Goal: Information Seeking & Learning: Learn about a topic

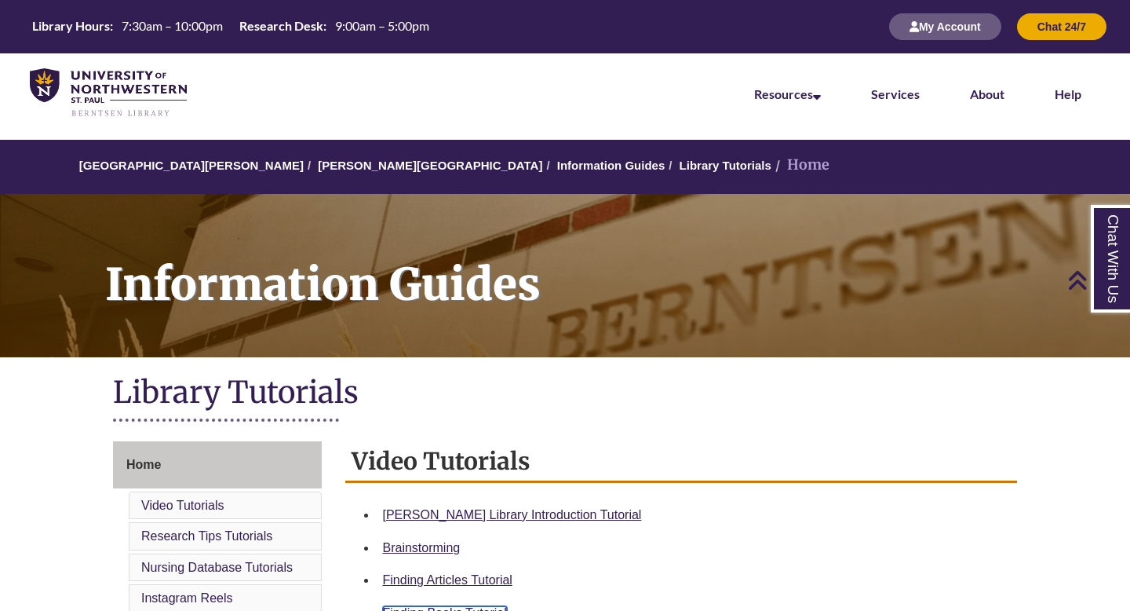
scroll to position [468, 0]
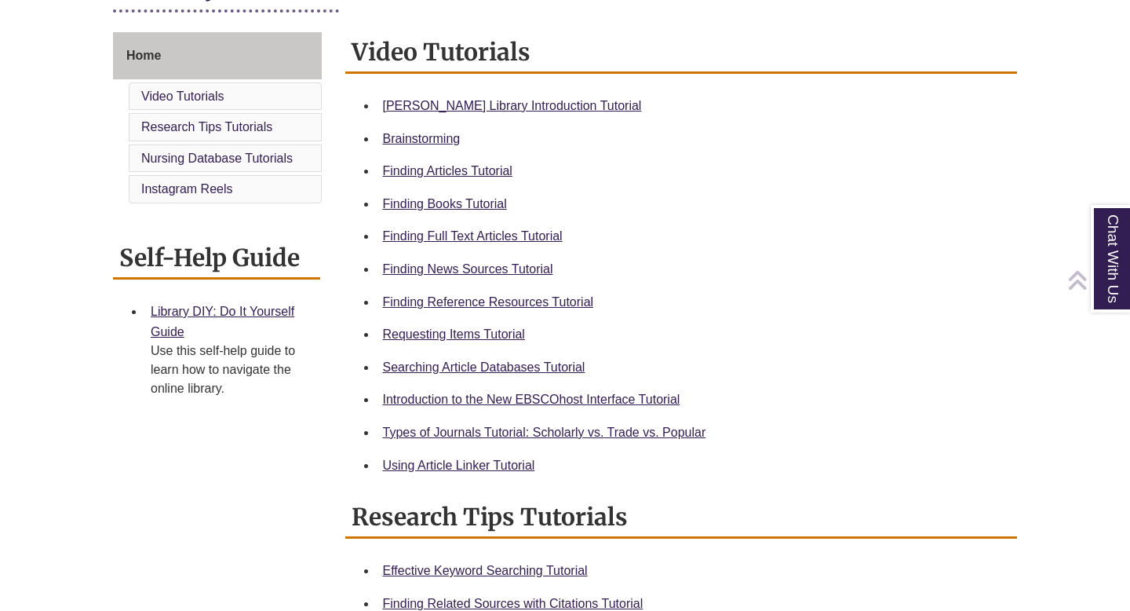
scroll to position [412, 0]
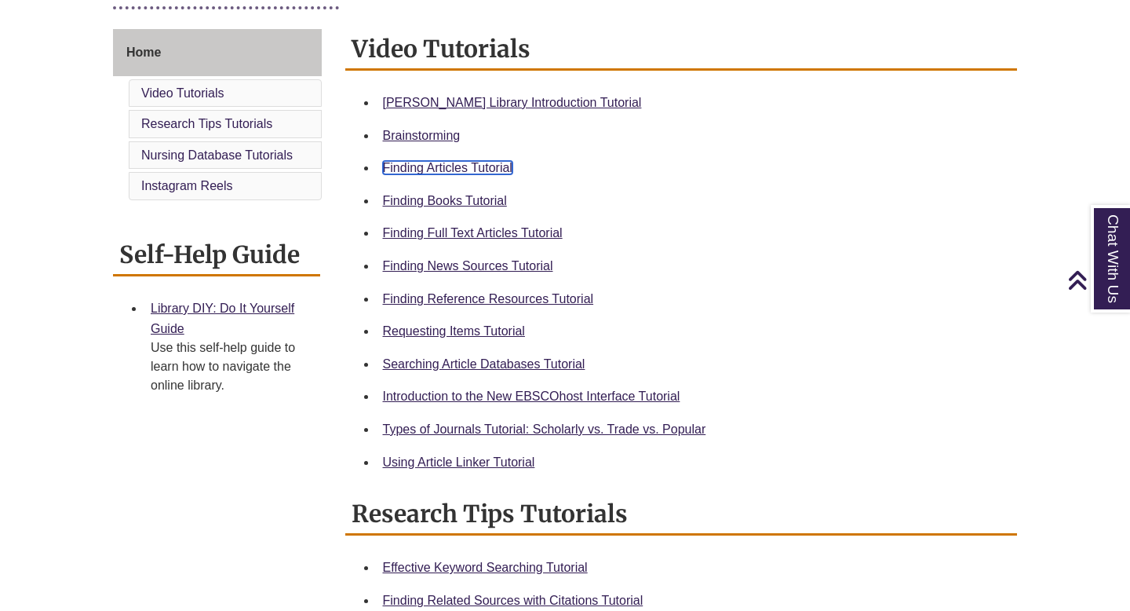
click at [465, 162] on link "Finding Articles Tutorial" at bounding box center [448, 167] width 130 height 13
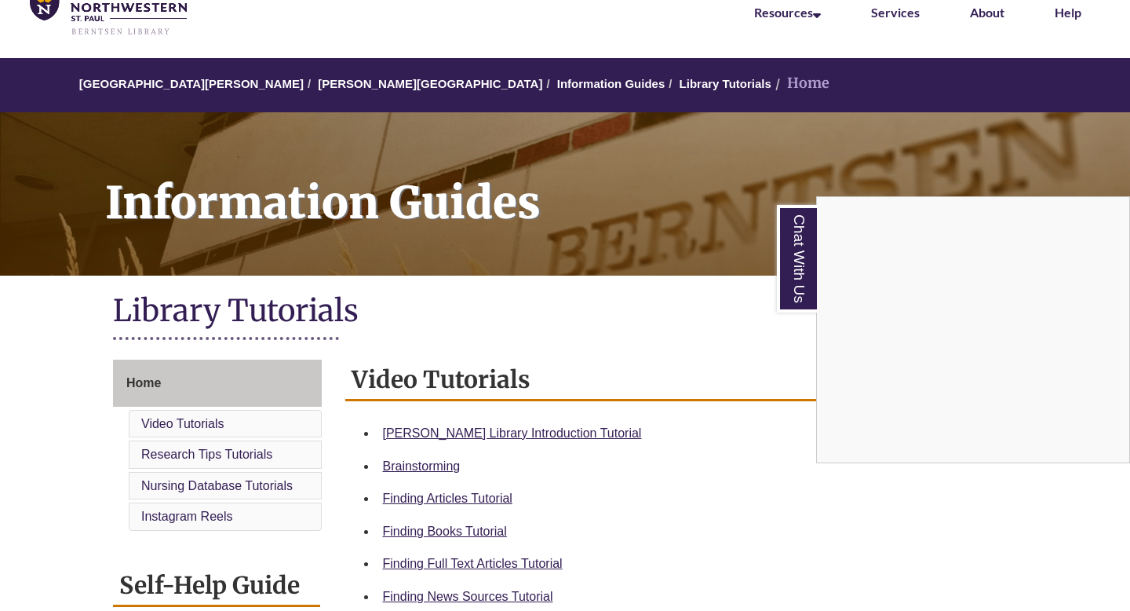
scroll to position [0, 0]
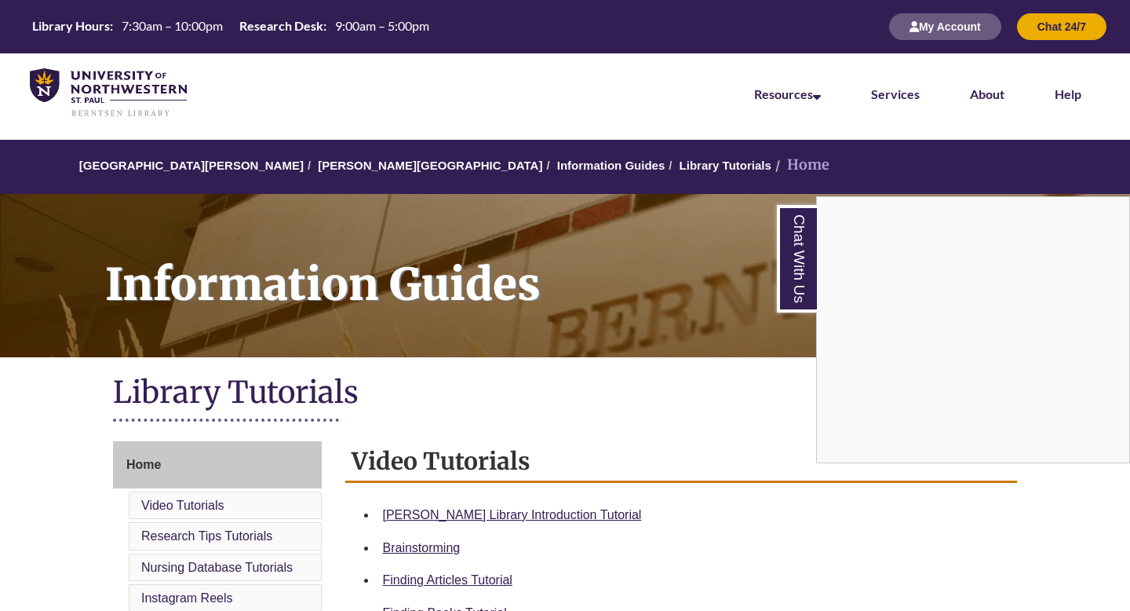
click at [328, 158] on div "Chat With Us" at bounding box center [565, 305] width 1130 height 611
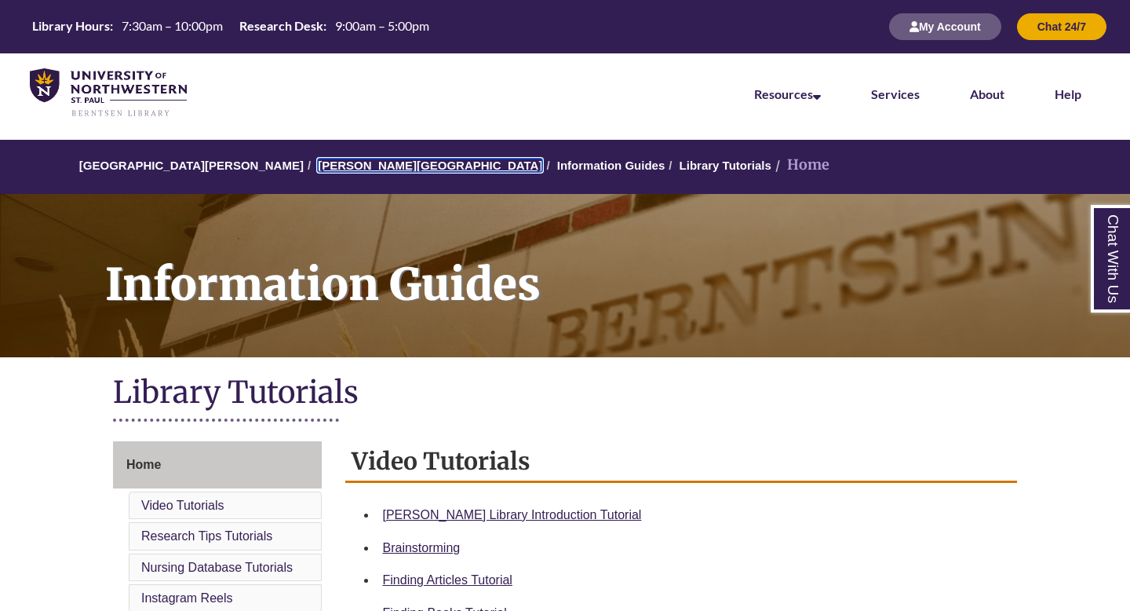
click at [328, 170] on link "[PERSON_NAME][GEOGRAPHIC_DATA]" at bounding box center [430, 165] width 224 height 13
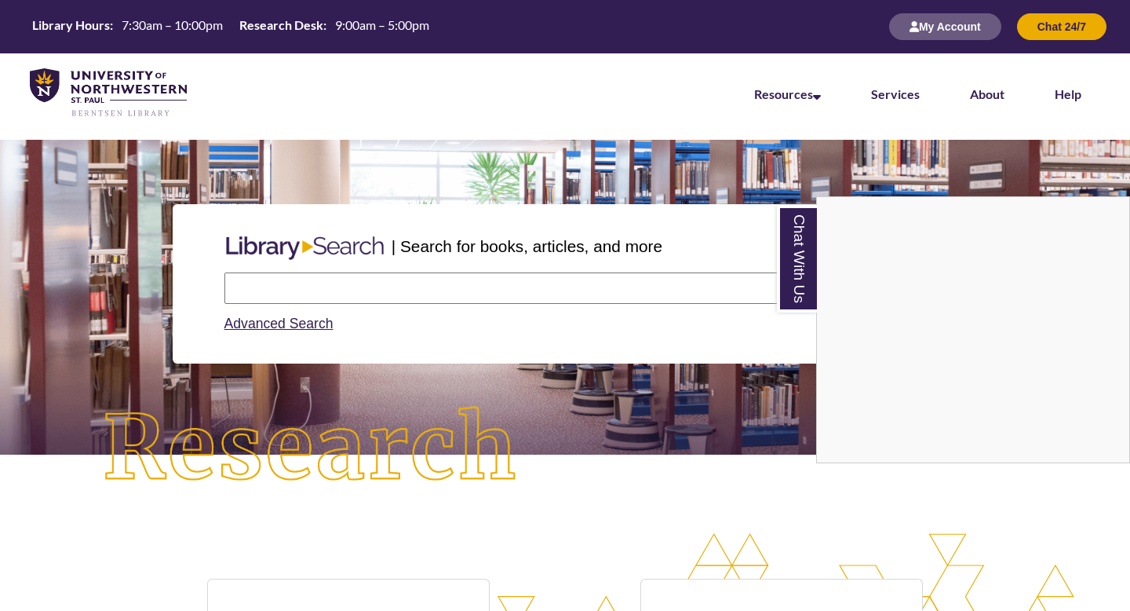
click at [367, 295] on div "Chat With Us" at bounding box center [565, 305] width 1130 height 611
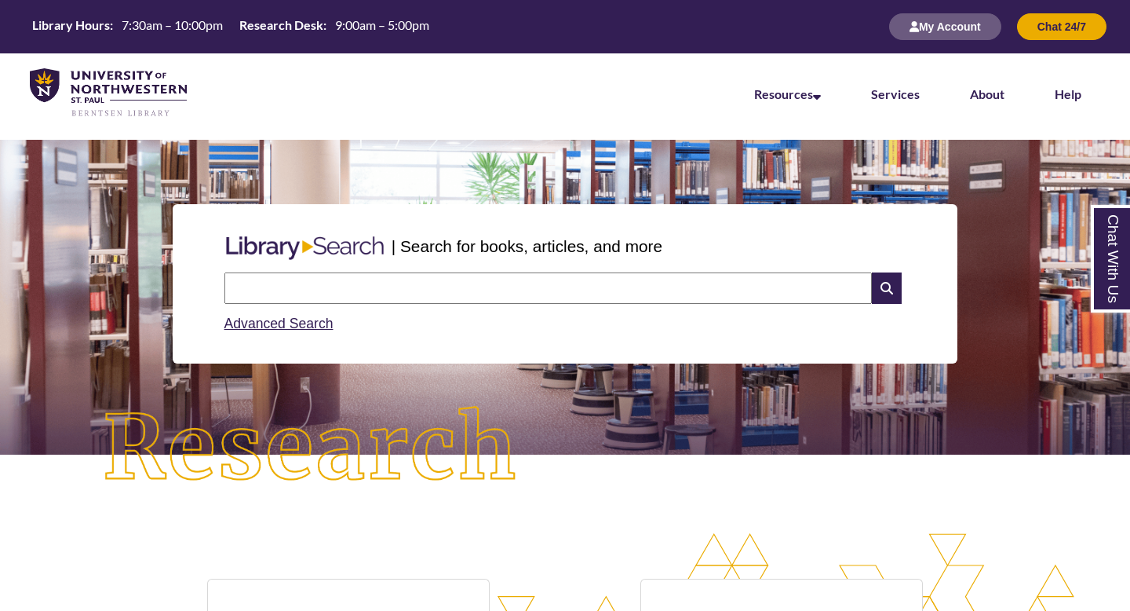
click at [338, 261] on img at bounding box center [304, 248] width 173 height 36
click at [326, 272] on input "text" at bounding box center [548, 287] width 648 height 31
type input "**********"
click at [900, 298] on icon at bounding box center [887, 287] width 30 height 31
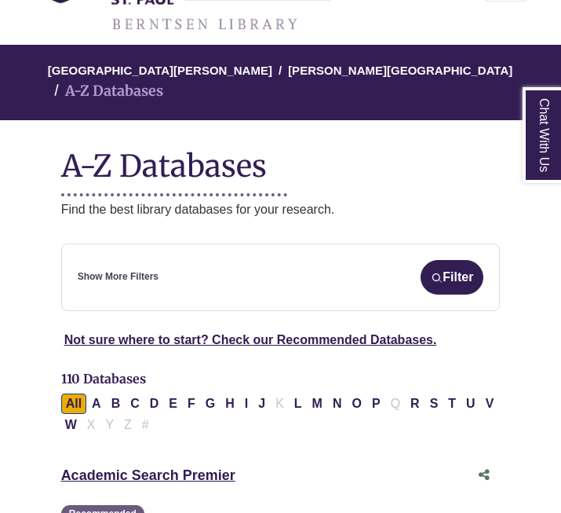
scroll to position [174, 0]
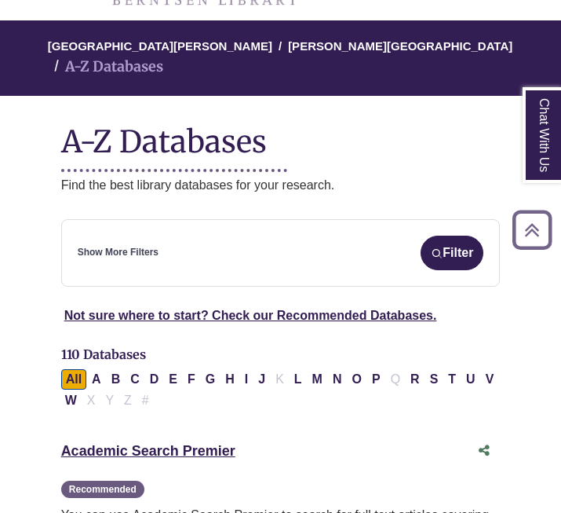
click at [150, 250] on div "**********" at bounding box center [281, 253] width 440 height 68
click at [133, 245] on link "Show More Filters" at bounding box center [118, 252] width 81 height 15
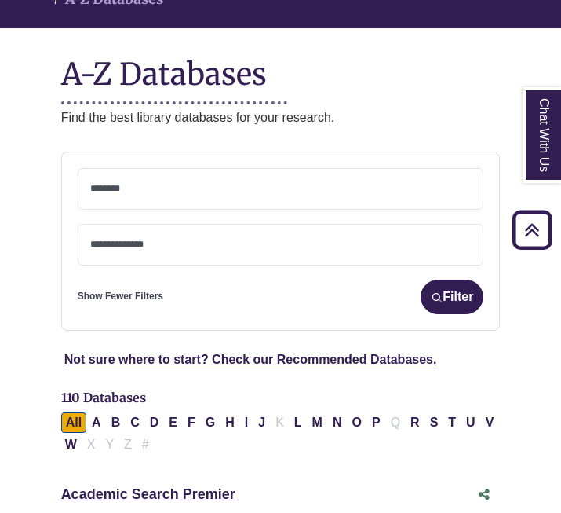
scroll to position [246, 0]
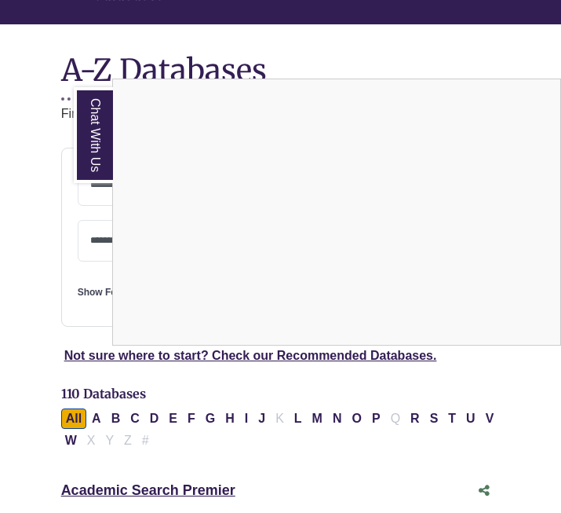
click at [147, 161] on div "Chat With Us" at bounding box center [280, 256] width 561 height 513
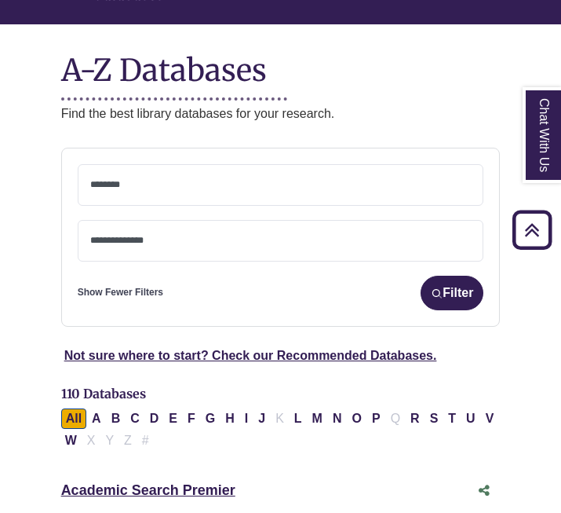
click at [111, 180] on textarea "Search" at bounding box center [280, 186] width 381 height 13
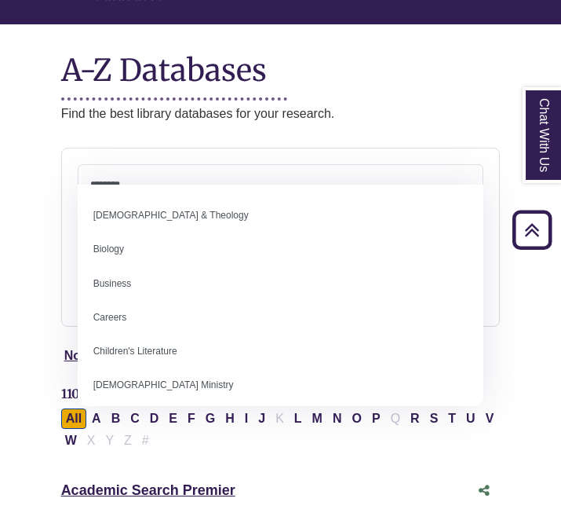
scroll to position [64, 0]
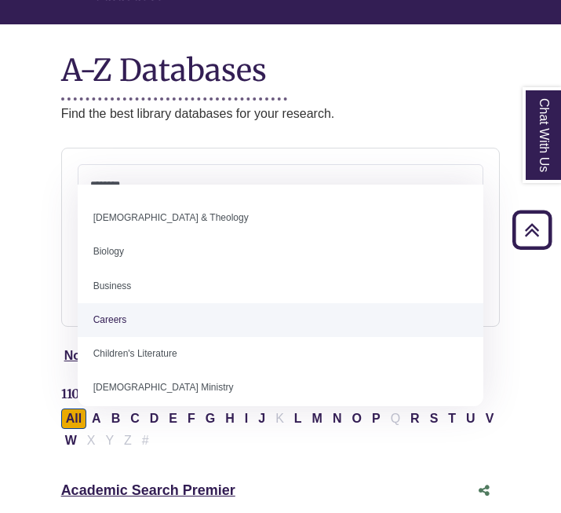
select select "*****"
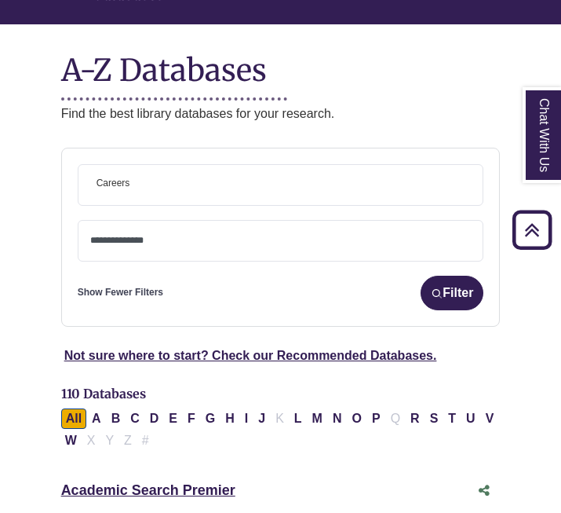
click at [158, 165] on span "× Careers" at bounding box center [280, 185] width 381 height 40
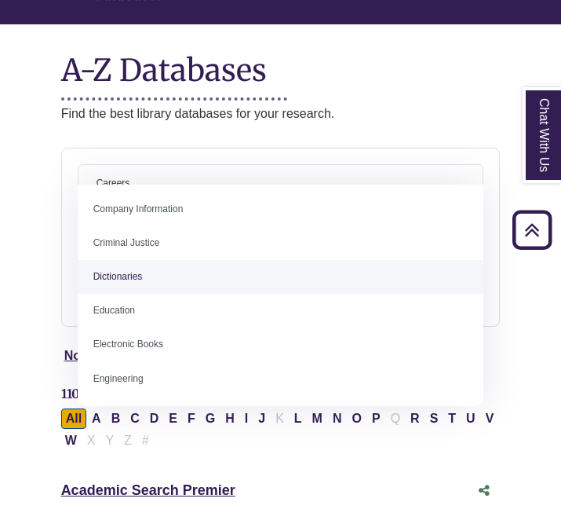
scroll to position [347, 0]
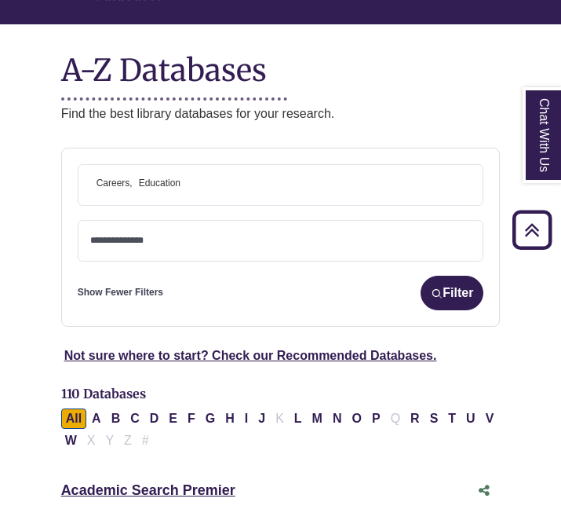
click at [205, 165] on span "× Careers × Education" at bounding box center [280, 185] width 381 height 40
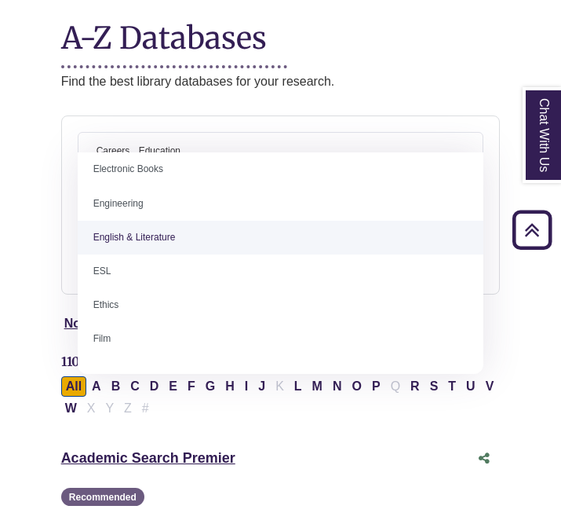
scroll to position [600, 0]
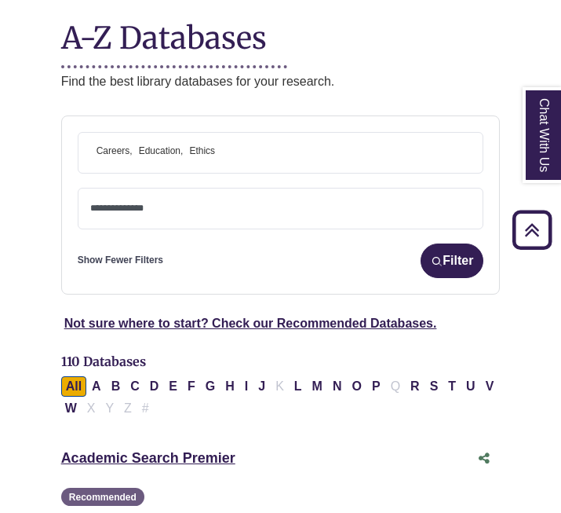
click at [173, 203] on textarea "Search" at bounding box center [280, 209] width 381 height 13
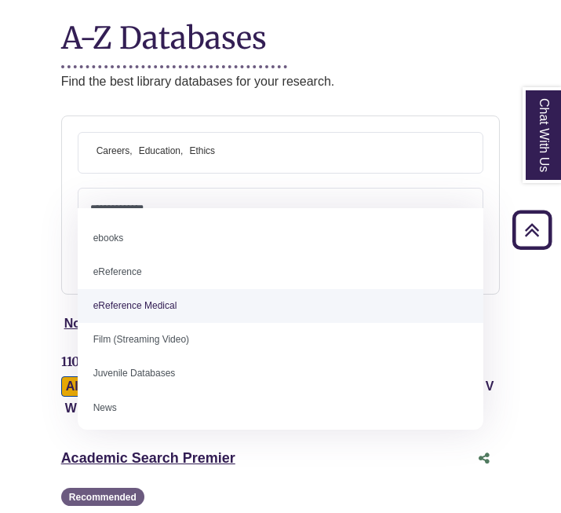
scroll to position [0, 0]
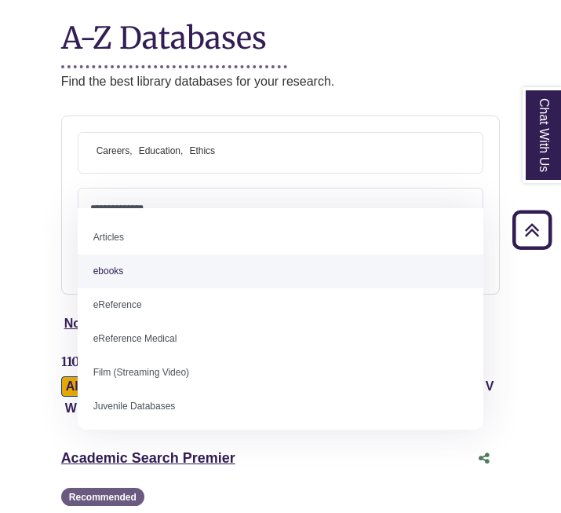
select select "*****"
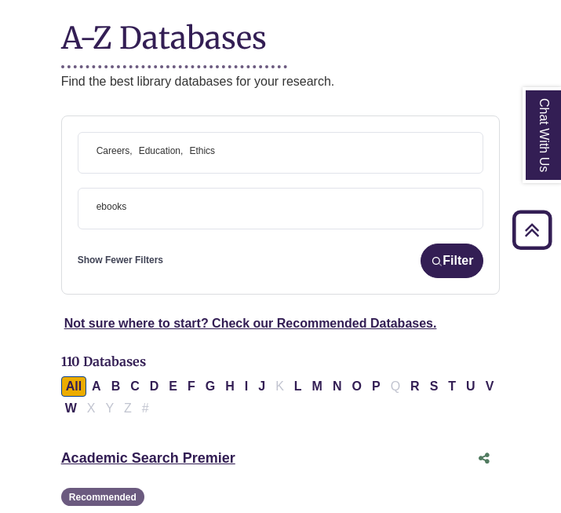
drag, startPoint x: 130, startPoint y: 187, endPoint x: 59, endPoint y: 187, distance: 70.6
click at [59, 187] on section "**********" at bounding box center [280, 233] width 477 height 236
select select "Database Types Filter"
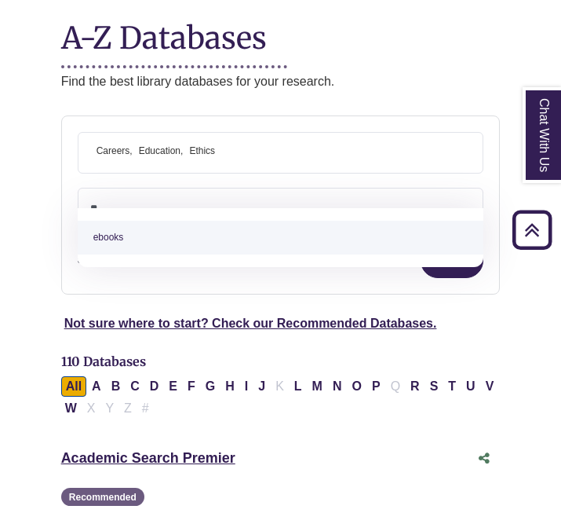
type textarea "*"
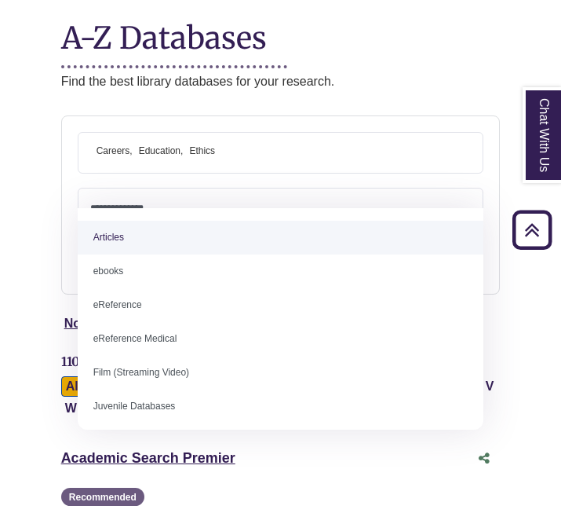
select select "*****"
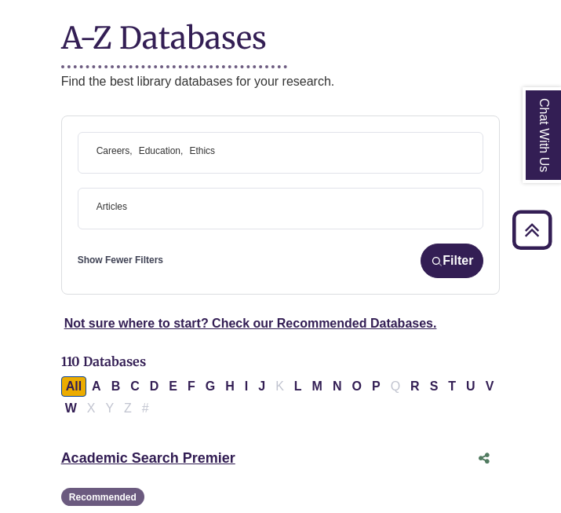
click at [161, 190] on span "× Articles" at bounding box center [280, 208] width 381 height 40
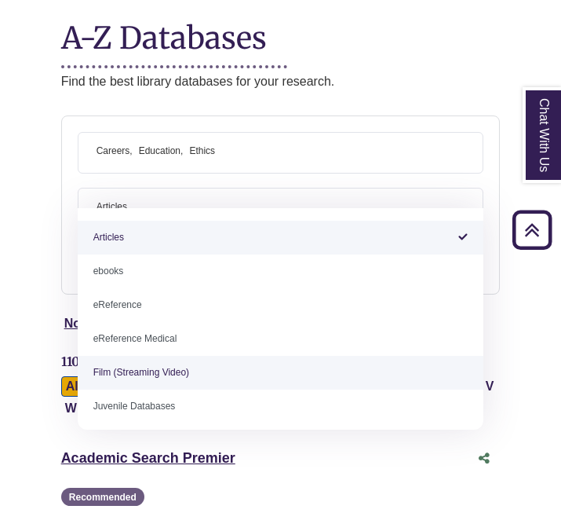
scroll to position [108, 0]
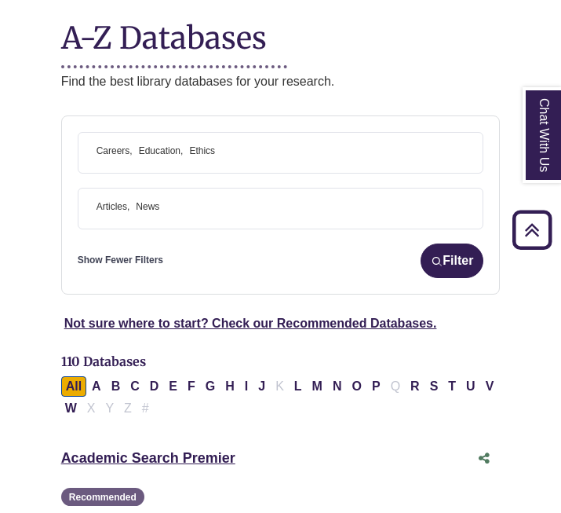
click at [203, 188] on span "× Articles × News" at bounding box center [280, 208] width 381 height 40
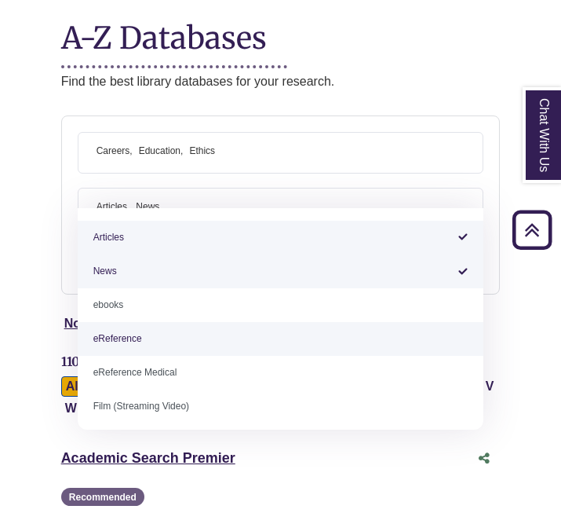
scroll to position [109, 0]
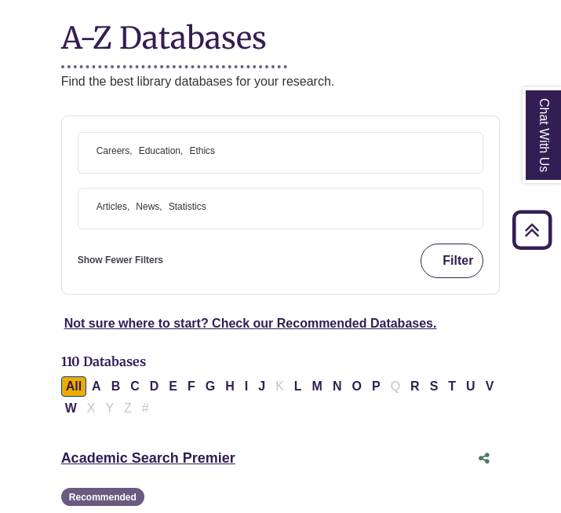
click at [432, 255] on img "submit" at bounding box center [437, 261] width 12 height 12
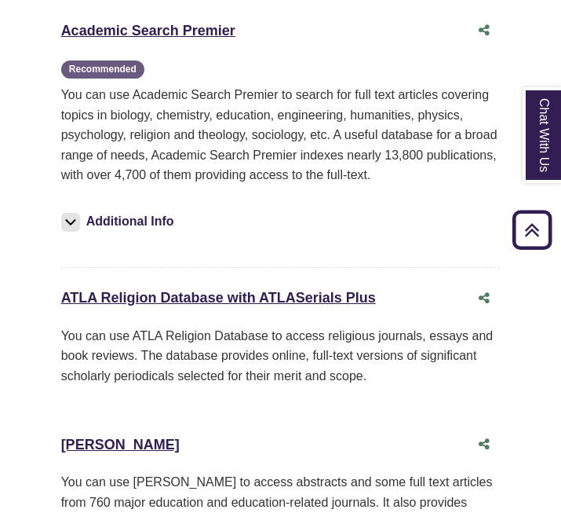
scroll to position [807, 0]
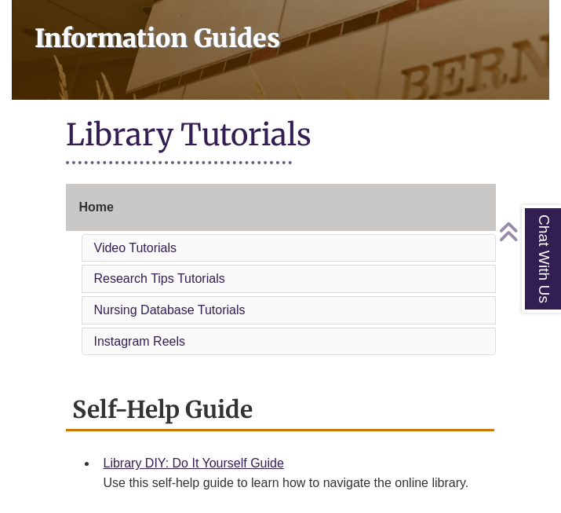
scroll to position [236, 0]
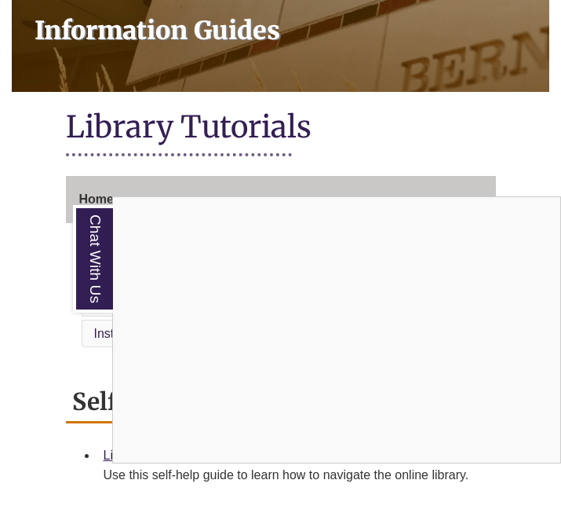
click at [50, 419] on div "Chat With Us" at bounding box center [280, 256] width 561 height 513
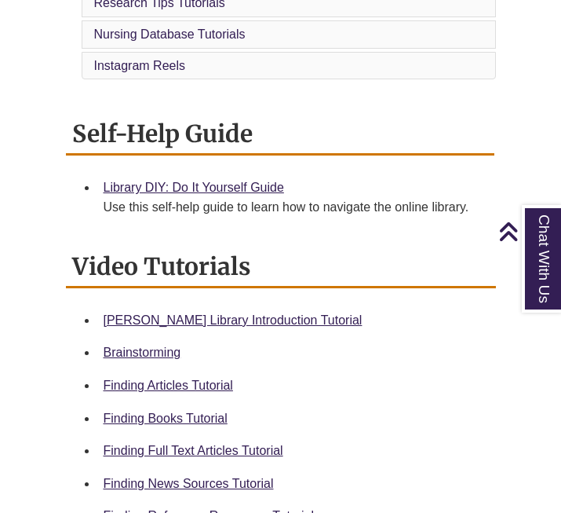
scroll to position [506, 0]
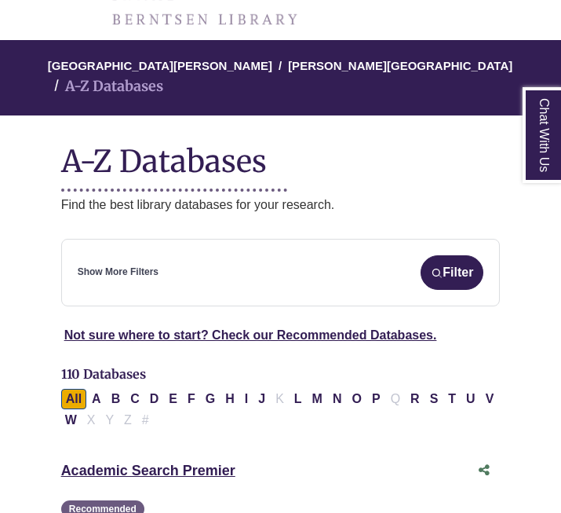
scroll to position [178, 0]
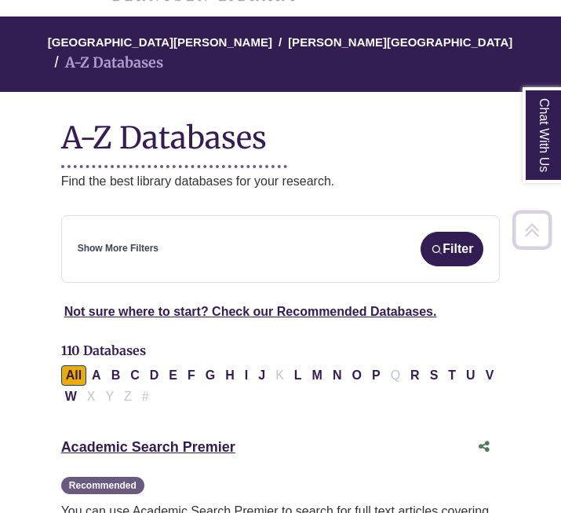
click at [134, 241] on link "Show More Filters" at bounding box center [118, 248] width 81 height 15
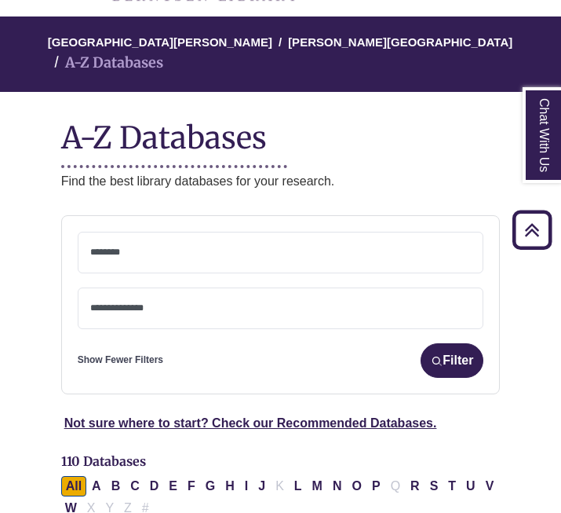
click at [134, 247] on textarea "Search" at bounding box center [280, 253] width 381 height 13
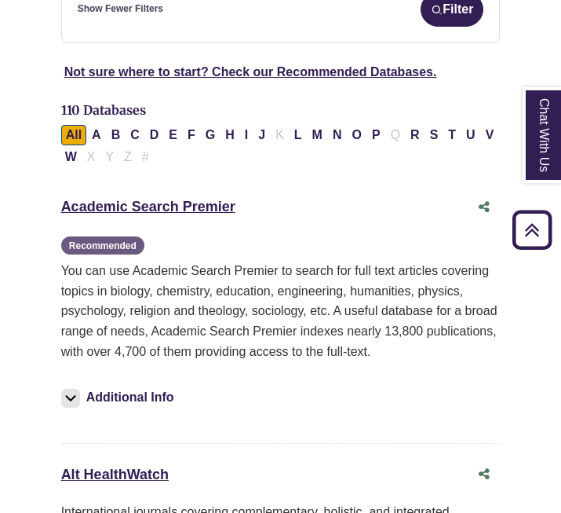
scroll to position [531, 0]
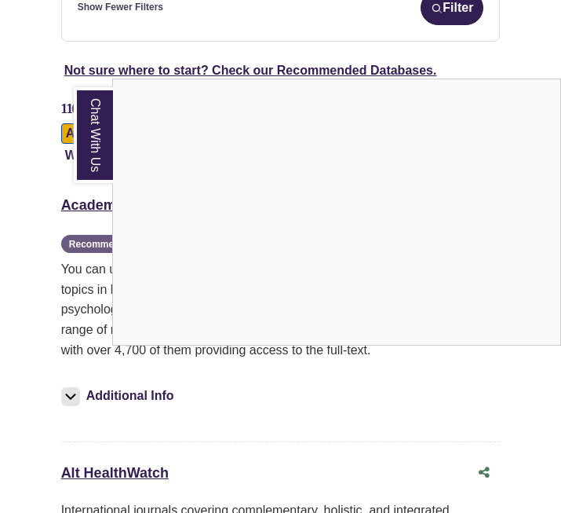
type textarea "**********"
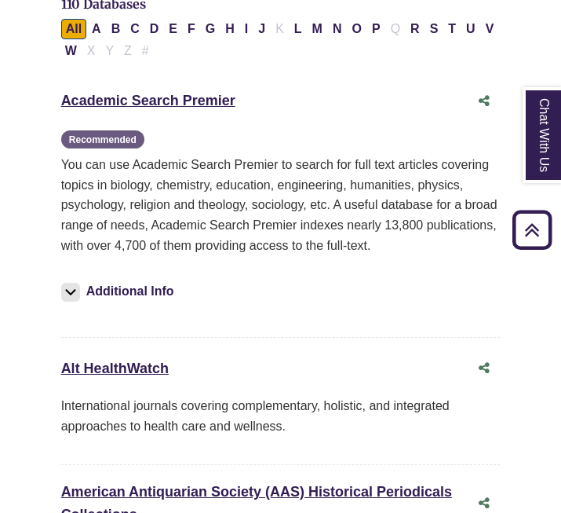
scroll to position [637, 0]
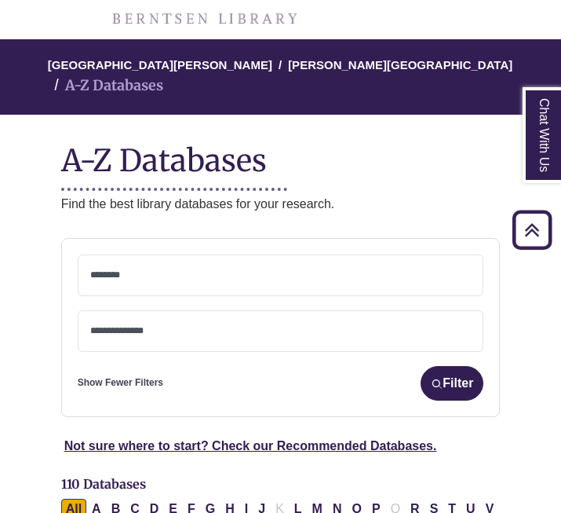
scroll to position [153, 0]
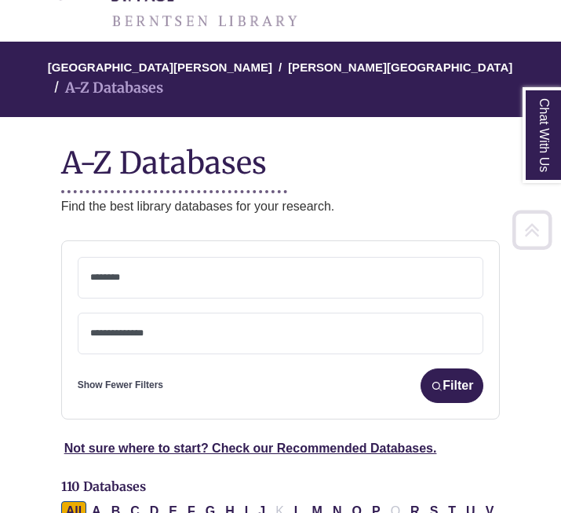
click at [150, 257] on span at bounding box center [280, 277] width 381 height 40
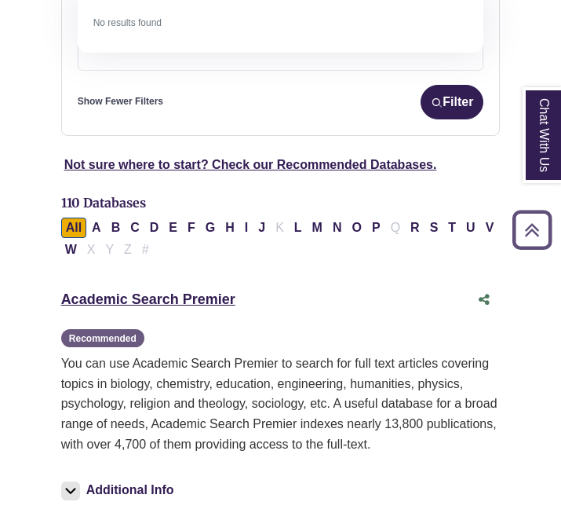
scroll to position [486, 0]
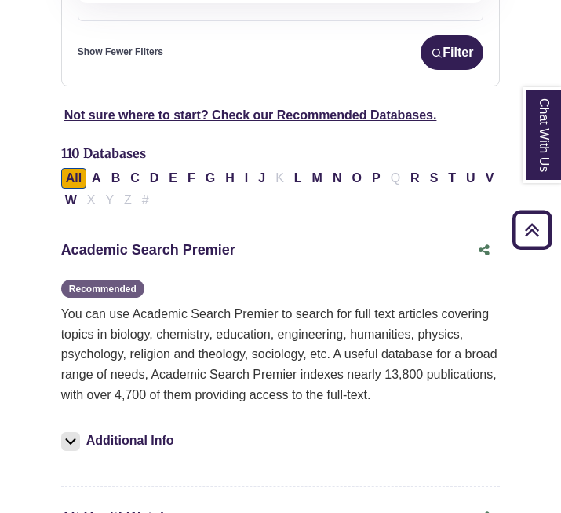
type textarea "**********"
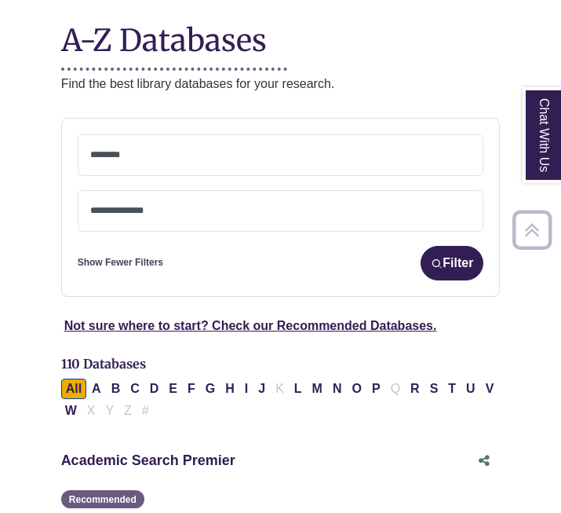
scroll to position [281, 0]
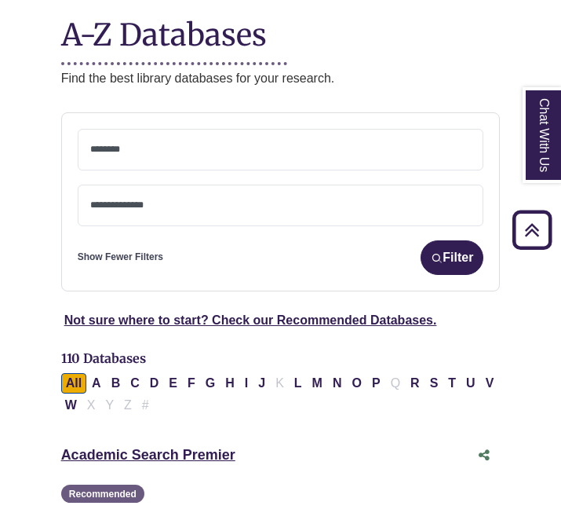
click at [115, 140] on span at bounding box center [280, 146] width 381 height 13
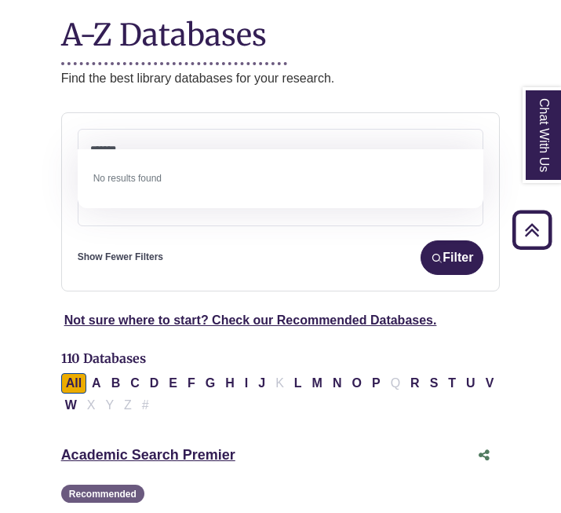
click at [174, 144] on textarea "*******" at bounding box center [280, 150] width 381 height 13
type textarea "*******"
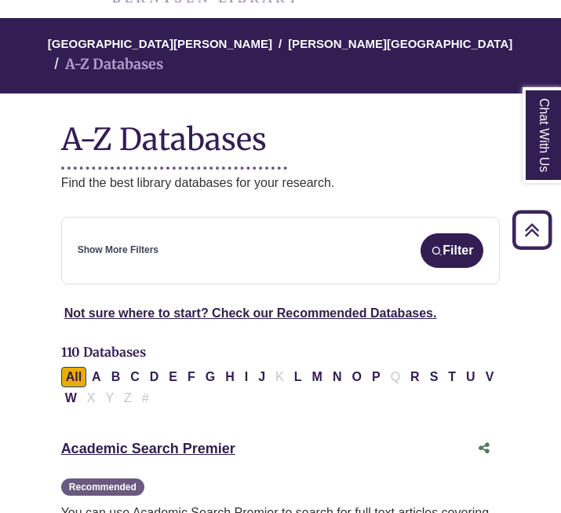
scroll to position [321, 0]
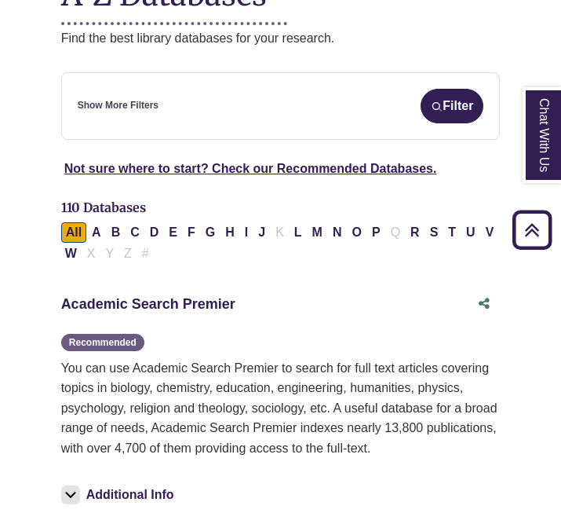
click at [163, 296] on link "Academic Search Premier This link opens in a new window" at bounding box center [148, 304] width 174 height 16
